Goal: Task Accomplishment & Management: Manage account settings

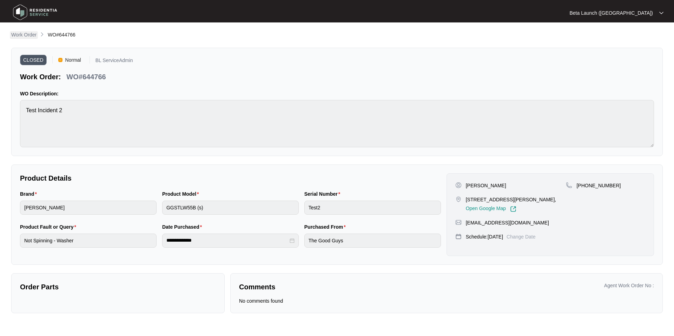
click at [28, 34] on p "Work Order" at bounding box center [23, 34] width 25 height 7
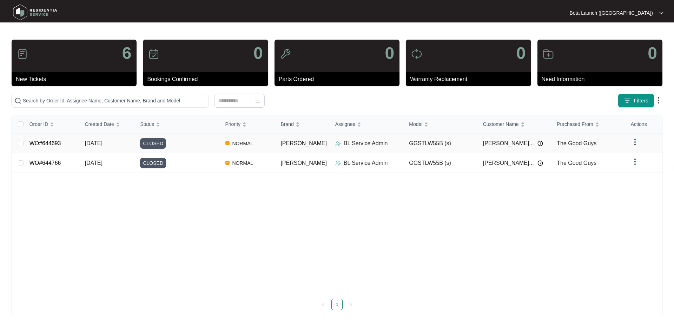
click at [538, 144] on img at bounding box center [541, 144] width 6 height 6
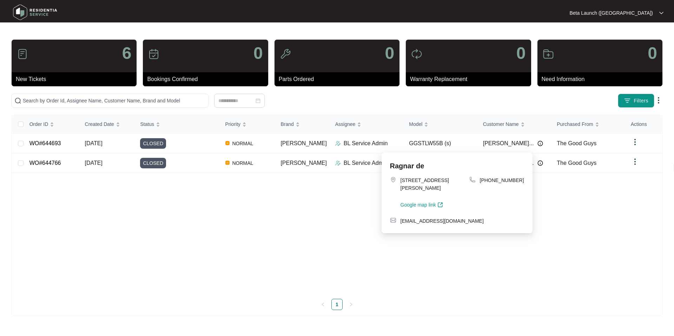
click at [521, 106] on div "Filters" at bounding box center [529, 101] width 268 height 14
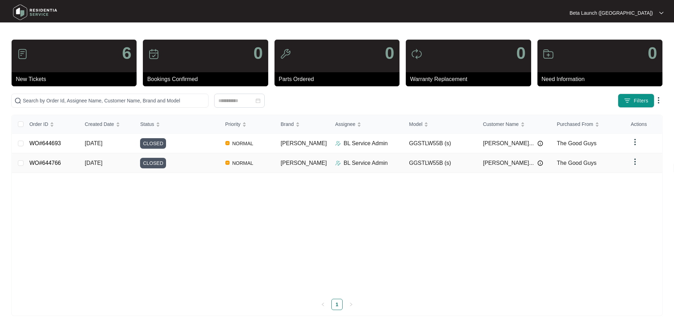
click at [54, 165] on link "WO#644766" at bounding box center [45, 163] width 32 height 6
click at [54, 144] on link "WO#644693" at bounding box center [45, 143] width 32 height 6
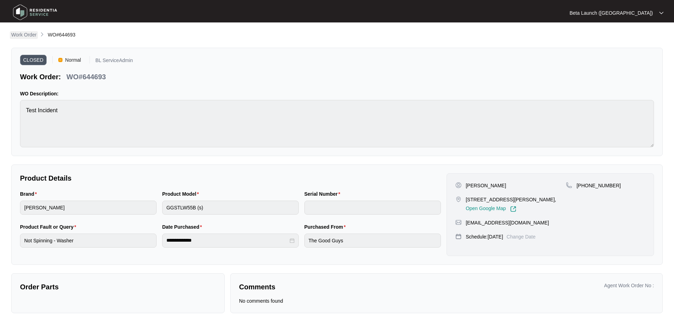
click at [19, 37] on p "Work Order" at bounding box center [23, 34] width 25 height 7
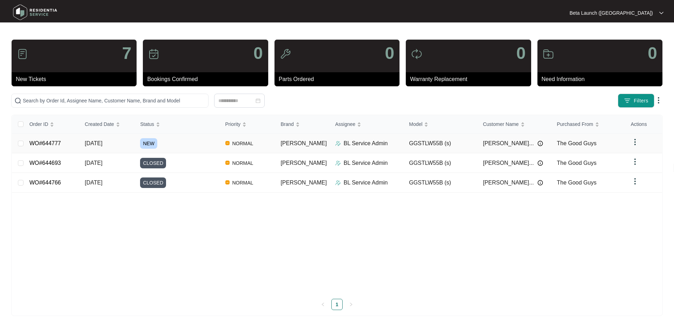
click at [56, 144] on link "WO#644777" at bounding box center [45, 143] width 32 height 6
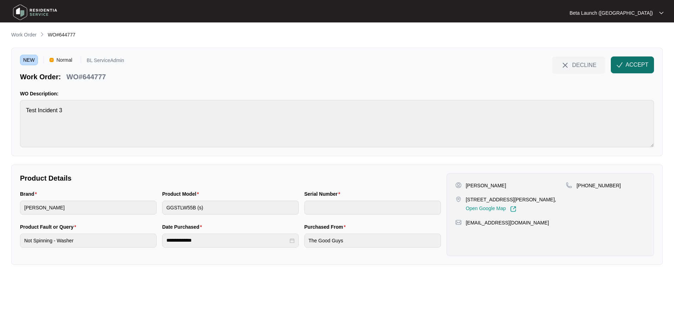
click at [648, 65] on span "ACCEPT" at bounding box center [637, 65] width 23 height 8
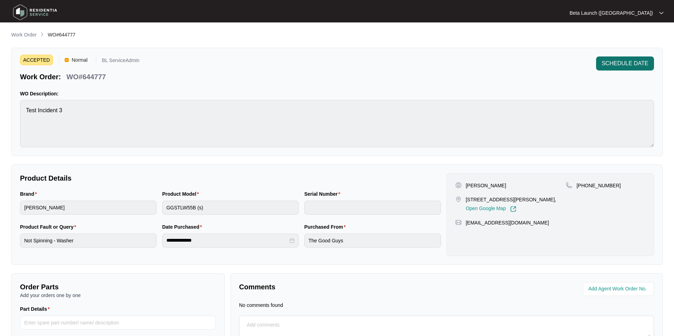
click at [624, 59] on span "SCHEDULE DATE" at bounding box center [625, 63] width 47 height 8
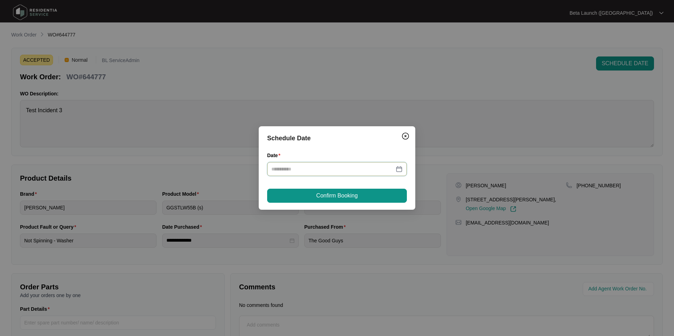
click at [330, 171] on input "Date" at bounding box center [332, 169] width 123 height 8
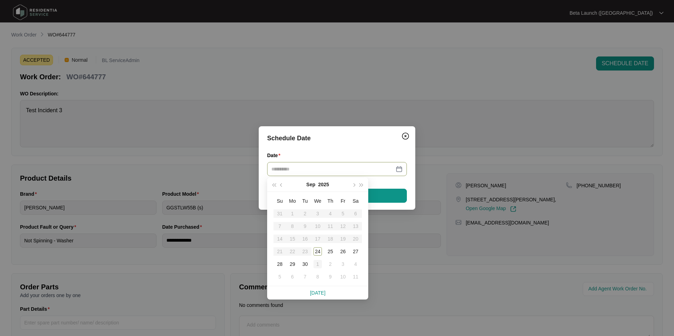
type input "**********"
click at [320, 266] on div "1" at bounding box center [318, 264] width 8 height 8
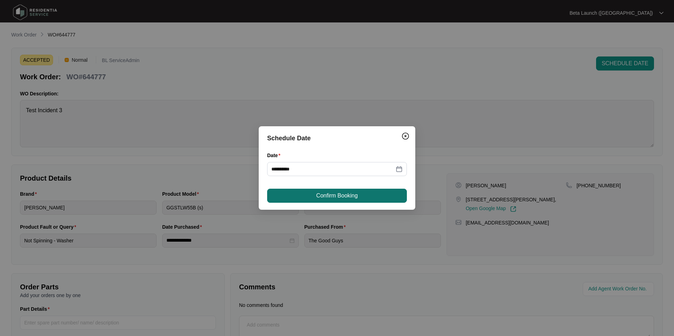
click at [370, 191] on button "Confirm Booking" at bounding box center [337, 196] width 140 height 14
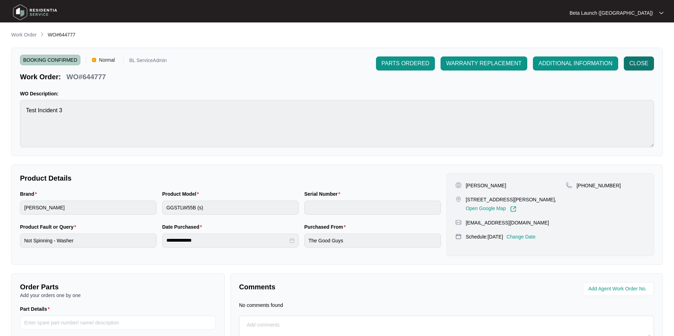
click at [641, 63] on span "CLOSE" at bounding box center [639, 63] width 19 height 8
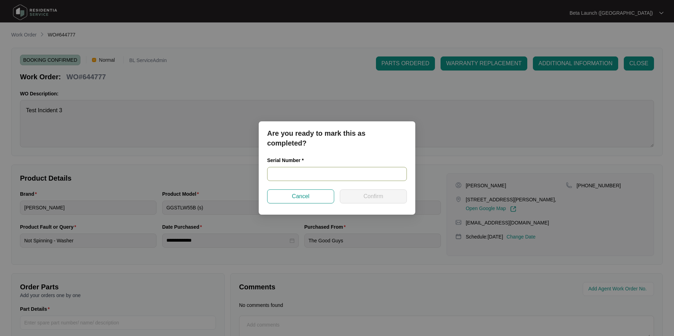
click at [294, 171] on input "text" at bounding box center [337, 174] width 140 height 14
type input "#"
type input "234254234234234234234"
click at [376, 196] on span "Confirm" at bounding box center [373, 196] width 20 height 8
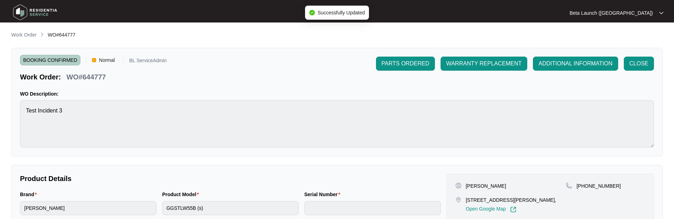
type input "234254234234234234234"
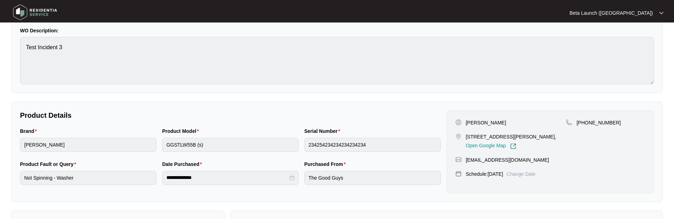
scroll to position [106, 0]
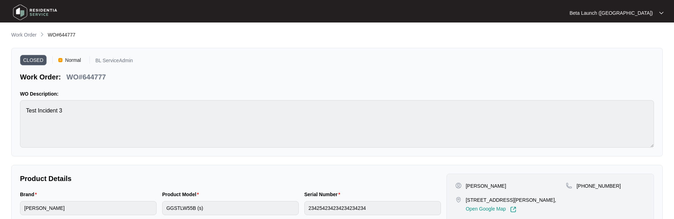
scroll to position [106, 0]
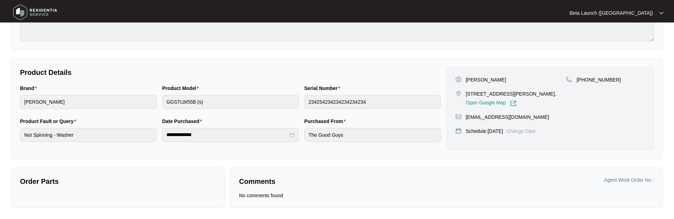
click at [334, 92] on div "Serial Number" at bounding box center [372, 89] width 137 height 11
drag, startPoint x: 302, startPoint y: 89, endPoint x: 364, endPoint y: 89, distance: 62.2
click at [364, 89] on div "Serial Number 234254234234234234234" at bounding box center [373, 100] width 142 height 33
click at [301, 88] on div "Brand sôlt Product Model GGSTLW55B (s) Serial Number 234254234234234234234" at bounding box center [230, 100] width 427 height 33
click at [340, 74] on p "Product Details" at bounding box center [230, 72] width 421 height 10
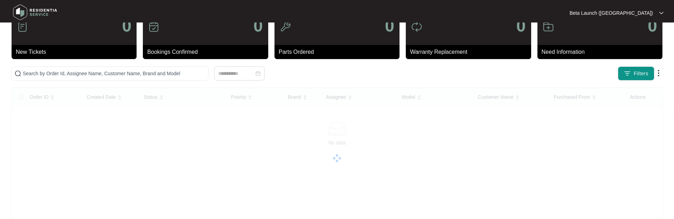
scroll to position [7, 0]
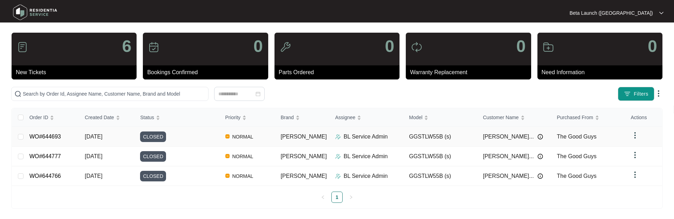
click at [65, 137] on td "WO#644693" at bounding box center [51, 137] width 55 height 20
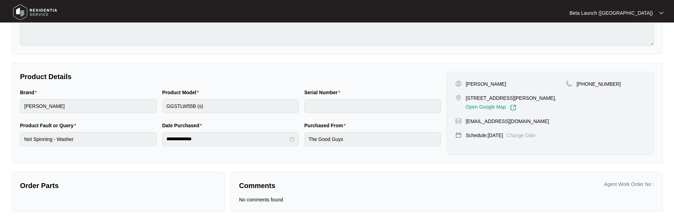
scroll to position [102, 0]
drag, startPoint x: 303, startPoint y: 92, endPoint x: 351, endPoint y: 92, distance: 48.5
click at [352, 92] on div "Serial Number" at bounding box center [373, 104] width 142 height 33
click at [356, 83] on div "**********" at bounding box center [230, 112] width 427 height 83
drag, startPoint x: 160, startPoint y: 124, endPoint x: 218, endPoint y: 123, distance: 58.0
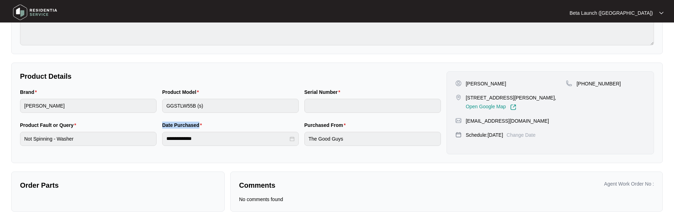
click at [218, 124] on div "**********" at bounding box center [230, 137] width 142 height 33
click at [242, 122] on div "Date Purchased" at bounding box center [230, 126] width 137 height 11
drag, startPoint x: 301, startPoint y: 128, endPoint x: 366, endPoint y: 128, distance: 65.0
click at [366, 128] on div "Purchased From The Good Guys" at bounding box center [373, 137] width 142 height 33
click at [279, 124] on div "Date Purchased" at bounding box center [230, 126] width 137 height 11
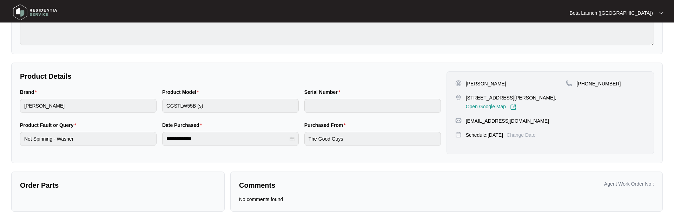
scroll to position [65, 0]
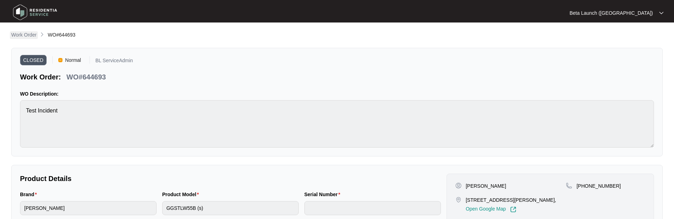
click at [27, 37] on p "Work Order" at bounding box center [23, 34] width 25 height 7
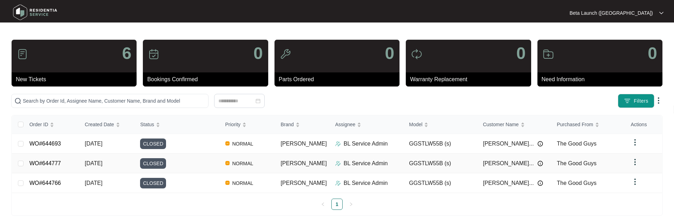
click at [47, 166] on td "WO#644777" at bounding box center [51, 163] width 55 height 20
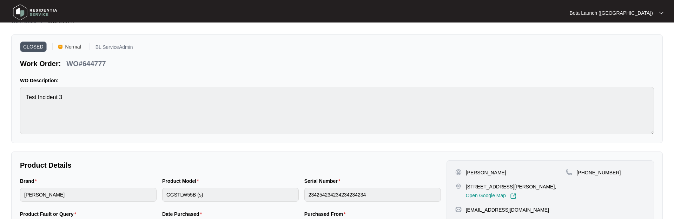
scroll to position [9, 0]
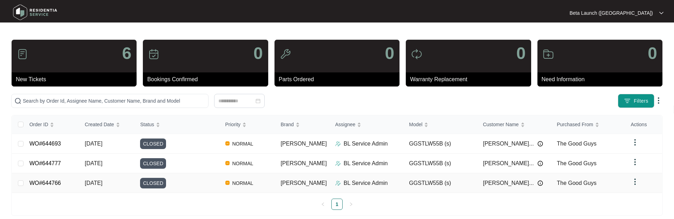
click at [52, 183] on link "WO#644766" at bounding box center [45, 183] width 32 height 6
click at [35, 144] on link "WO#644693" at bounding box center [45, 143] width 32 height 6
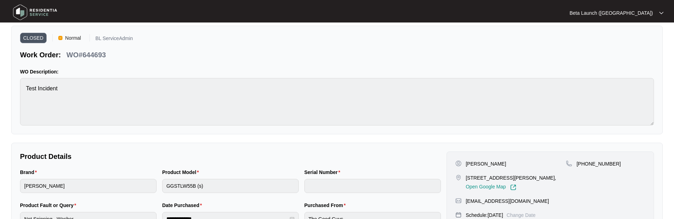
scroll to position [24, 0]
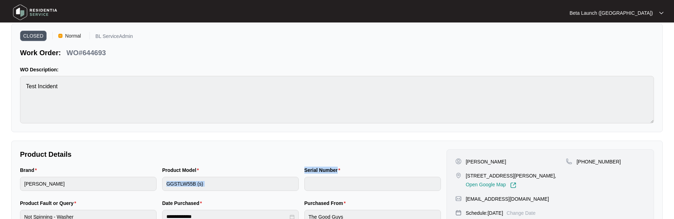
drag, startPoint x: 300, startPoint y: 170, endPoint x: 360, endPoint y: 169, distance: 60.1
click at [361, 169] on div "Brand sôlt Product Model GGSTLW55B (s) Serial Number" at bounding box center [230, 182] width 427 height 33
click at [378, 165] on div "**********" at bounding box center [230, 190] width 427 height 83
drag, startPoint x: 300, startPoint y: 171, endPoint x: 337, endPoint y: 170, distance: 37.6
click at [337, 170] on div "Brand sôlt Product Model GGSTLW55B (s) Serial Number" at bounding box center [230, 182] width 427 height 33
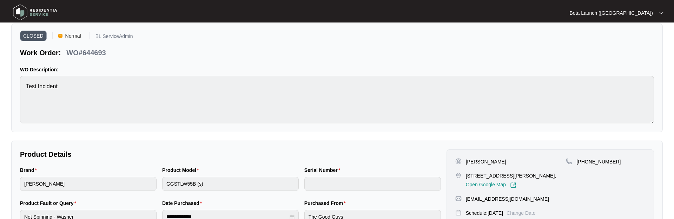
click at [381, 164] on div "**********" at bounding box center [230, 190] width 427 height 83
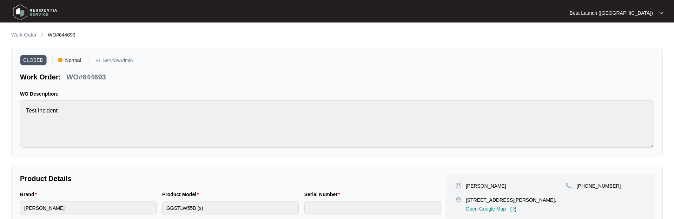
click at [60, 37] on span "WO#644693" at bounding box center [62, 35] width 28 height 6
click at [29, 35] on p "Work Order" at bounding box center [23, 34] width 25 height 7
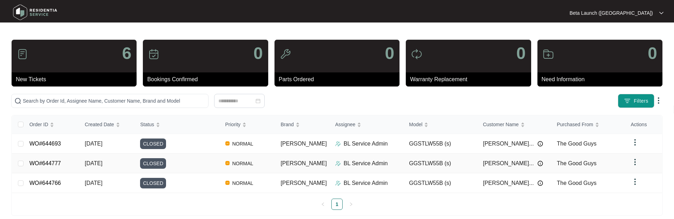
scroll to position [7, 0]
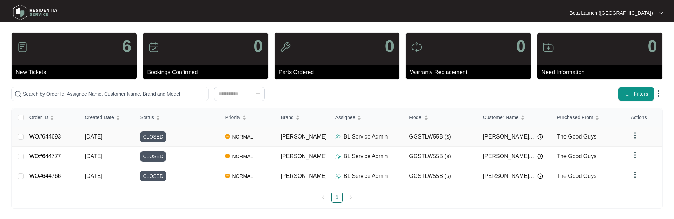
click at [634, 135] on img at bounding box center [635, 135] width 8 height 8
click at [639, 176] on td at bounding box center [643, 176] width 37 height 20
click at [635, 175] on img at bounding box center [635, 174] width 8 height 8
click at [596, 194] on ul "1" at bounding box center [337, 196] width 650 height 11
click at [652, 12] on p "Beta Launch ([GEOGRAPHIC_DATA])" at bounding box center [612, 12] width 84 height 7
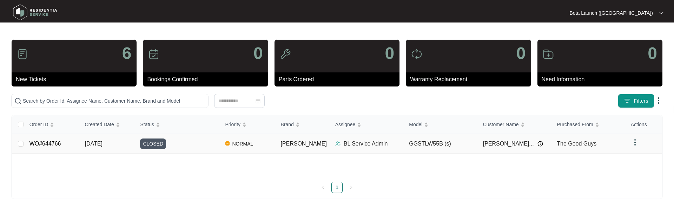
click at [55, 139] on td "WO#644766" at bounding box center [51, 144] width 55 height 20
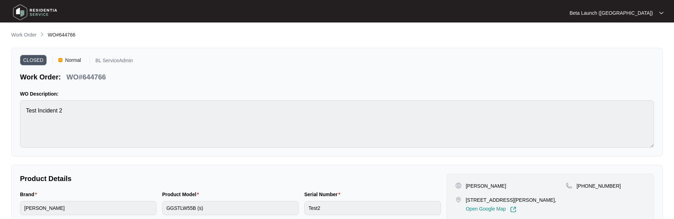
click at [95, 77] on p "WO#644766" at bounding box center [85, 77] width 39 height 10
copy p "644766"
click at [28, 33] on p "Work Order" at bounding box center [23, 34] width 25 height 7
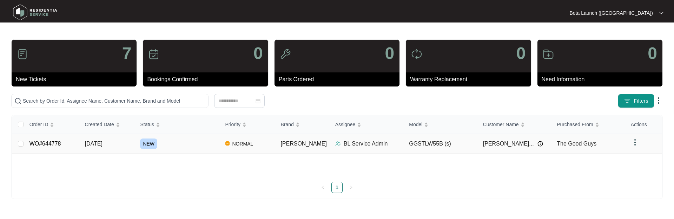
click at [50, 143] on link "WO#644778" at bounding box center [45, 143] width 32 height 6
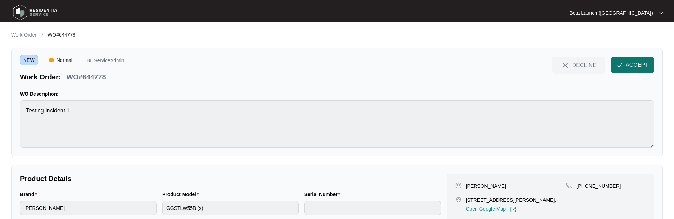
click at [643, 64] on span "ACCEPT" at bounding box center [637, 65] width 23 height 8
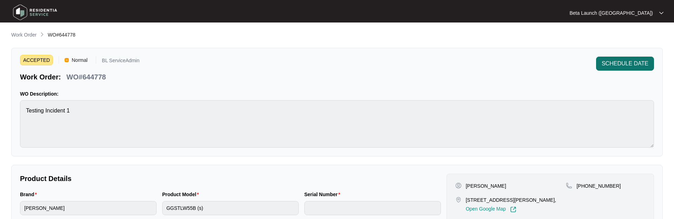
click at [635, 66] on span "SCHEDULE DATE" at bounding box center [625, 63] width 47 height 8
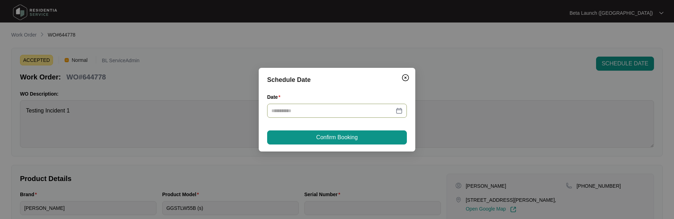
click at [399, 113] on div at bounding box center [336, 111] width 131 height 8
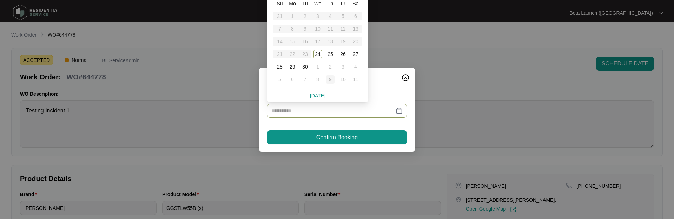
type input "**********"
click at [330, 76] on div "9" at bounding box center [330, 79] width 8 height 8
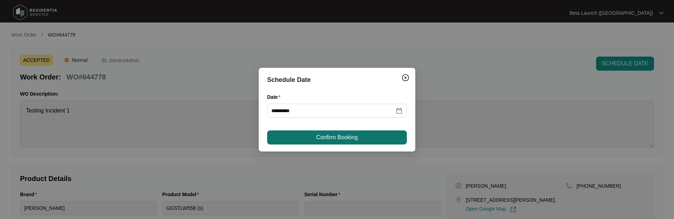
click at [339, 135] on span "Confirm Booking" at bounding box center [336, 137] width 41 height 8
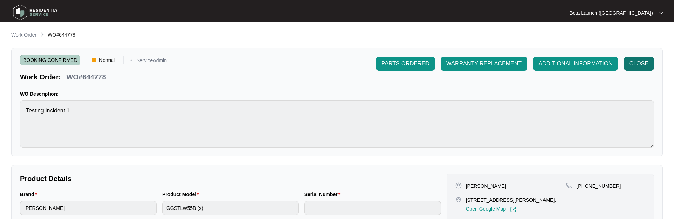
click at [639, 64] on span "CLOSE" at bounding box center [639, 63] width 19 height 8
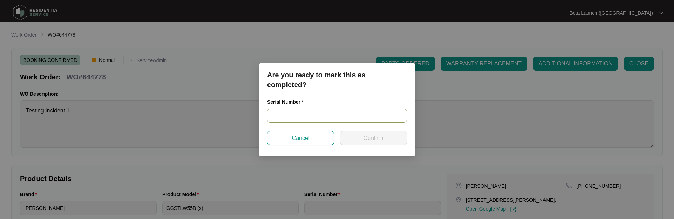
click at [286, 114] on input "text" at bounding box center [337, 116] width 140 height 14
type input "TEST3456778888"
click at [372, 139] on span "Confirm" at bounding box center [373, 138] width 20 height 8
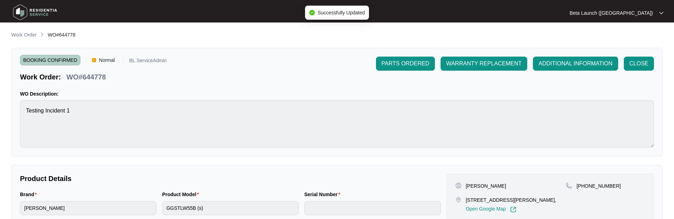
type input "TEST3456778888"
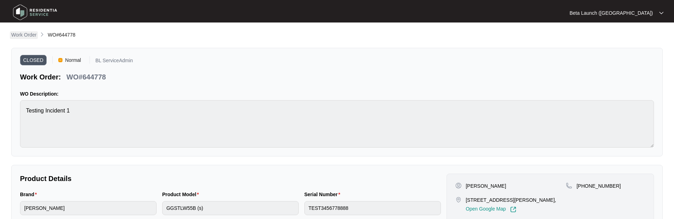
click at [24, 35] on p "Work Order" at bounding box center [23, 34] width 25 height 7
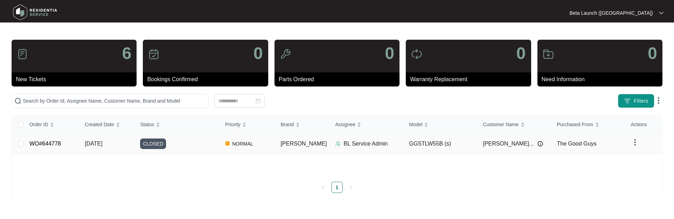
click at [51, 142] on link "WO#644778" at bounding box center [45, 143] width 32 height 6
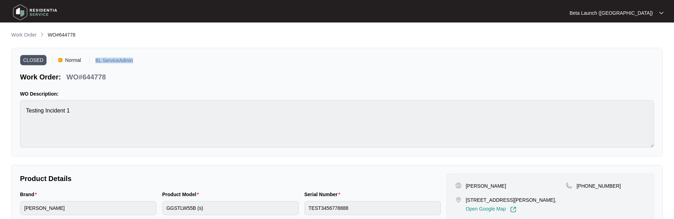
drag, startPoint x: 143, startPoint y: 63, endPoint x: 92, endPoint y: 61, distance: 50.2
click at [92, 61] on div "CLOSED Normal BL ServiceAdmin Work Order: WO#644778" at bounding box center [337, 69] width 634 height 25
click at [170, 64] on div "CLOSED Normal BL ServiceAdmin Work Order: WO#644778" at bounding box center [337, 69] width 634 height 25
click at [22, 33] on p "Work Order" at bounding box center [23, 34] width 25 height 7
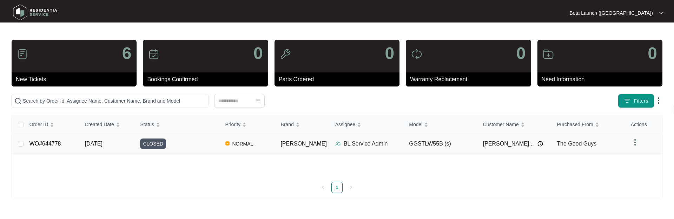
click at [57, 145] on link "WO#644778" at bounding box center [45, 143] width 32 height 6
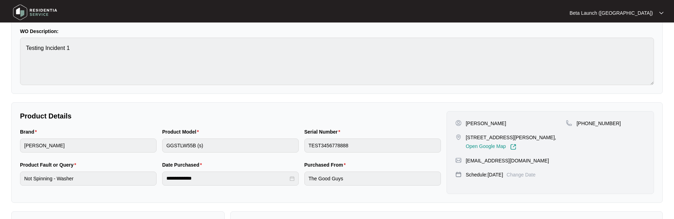
scroll to position [70, 0]
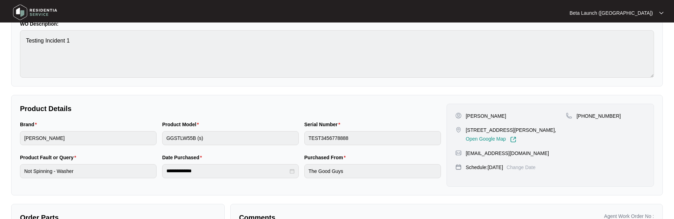
click at [367, 122] on div "Serial Number" at bounding box center [372, 125] width 137 height 11
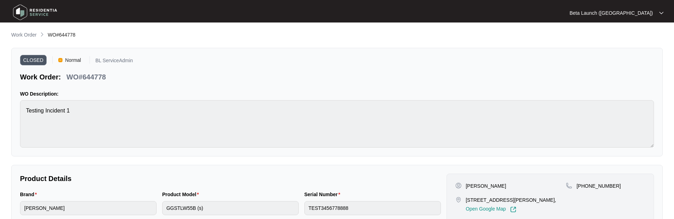
click at [0, 110] on main "**********" at bounding box center [337, 162] width 674 height 325
click at [77, 58] on span "Normal" at bounding box center [73, 60] width 21 height 11
click at [155, 52] on div "CLOSED Normal BL ServiceAdmin Work Order: WO#644778 WO Description: Testing Inc…" at bounding box center [337, 102] width 652 height 109
drag, startPoint x: 91, startPoint y: 61, endPoint x: 150, endPoint y: 59, distance: 59.0
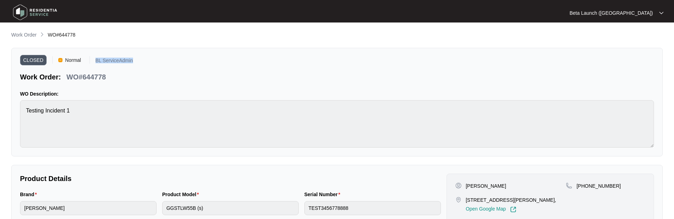
click at [150, 59] on div "CLOSED Normal BL ServiceAdmin Work Order: WO#644778" at bounding box center [337, 69] width 634 height 25
click at [176, 58] on div "CLOSED Normal BL ServiceAdmin Work Order: WO#644778" at bounding box center [337, 69] width 634 height 25
click at [160, 41] on div "**********" at bounding box center [337, 172] width 652 height 283
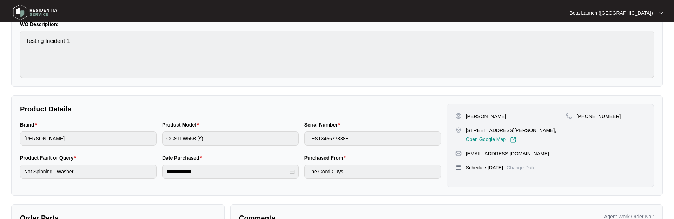
scroll to position [106, 0]
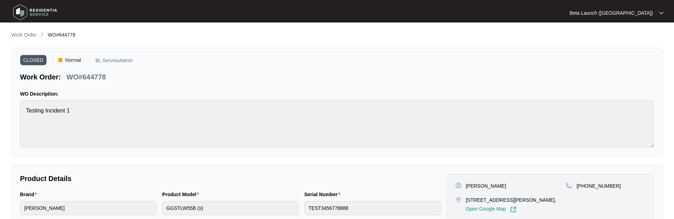
click at [549, 86] on div "CLOSED Normal BL ServiceAdmin Work Order: WO#644778 WO Description: Testing Inc…" at bounding box center [337, 102] width 652 height 109
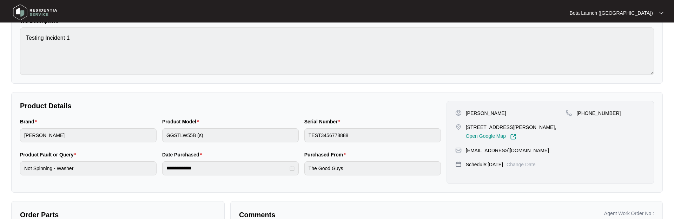
scroll to position [75, 0]
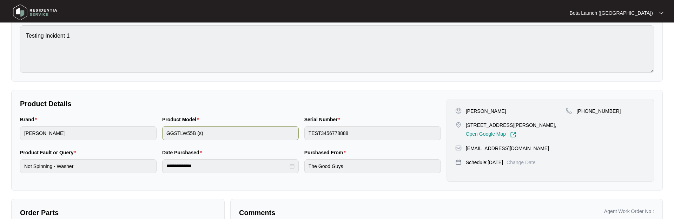
click at [297, 132] on div "Brand [PERSON_NAME] Product Model GGSTLW55B (s) Serial Number TEST3456778888" at bounding box center [230, 132] width 427 height 33
click at [302, 134] on div "Serial Number TEST3456778888" at bounding box center [373, 132] width 142 height 33
click at [365, 118] on div "Serial Number" at bounding box center [372, 121] width 137 height 11
click at [234, 167] on div "**********" at bounding box center [230, 166] width 137 height 14
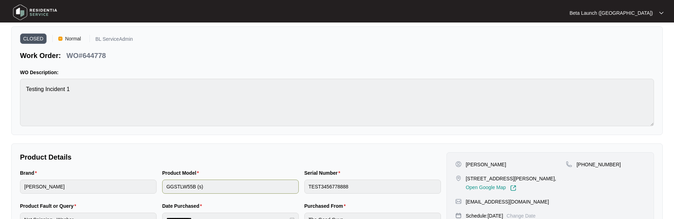
scroll to position [0, 0]
